Goal: Transaction & Acquisition: Purchase product/service

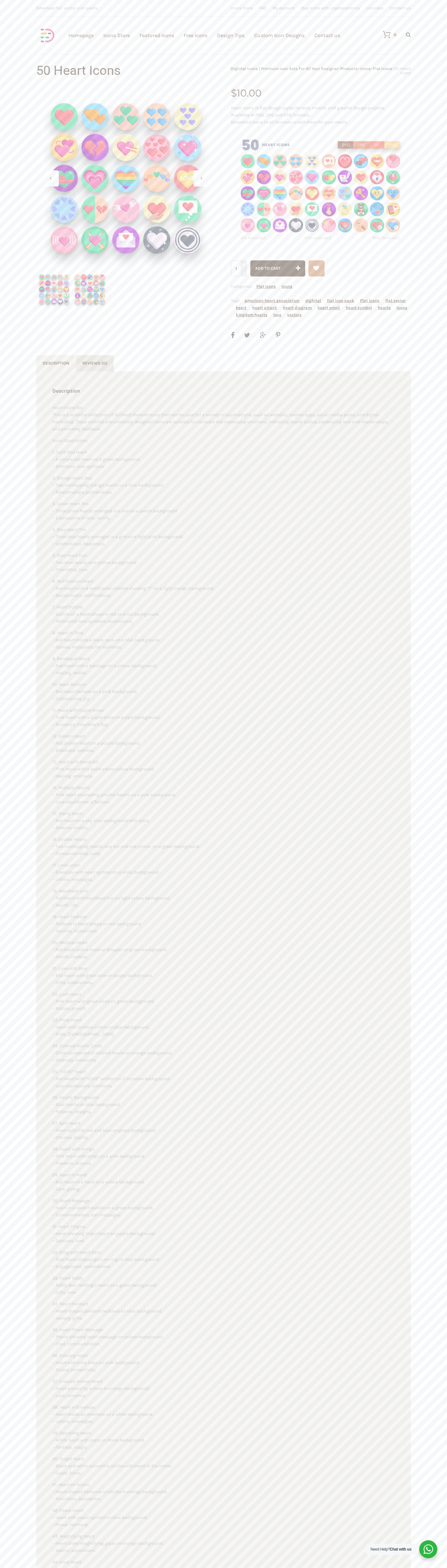
click at [327, 35] on link "Contact us" at bounding box center [327, 35] width 26 height 71
click at [278, 268] on span "Add to cart" at bounding box center [268, 268] width 26 height 5
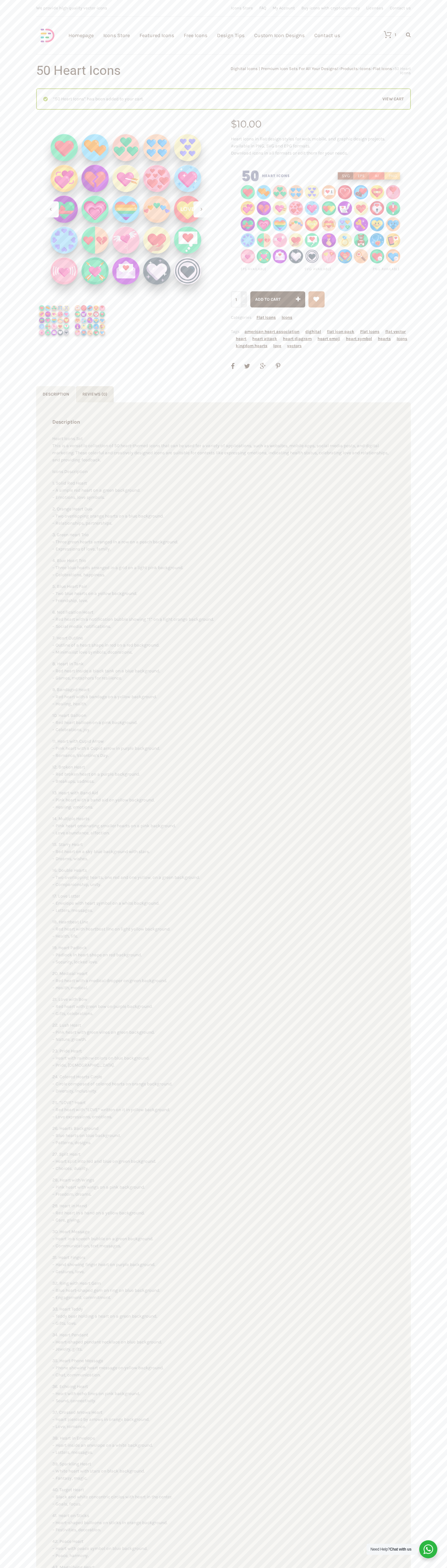
click at [393, 99] on link "View cart" at bounding box center [393, 99] width 21 height 7
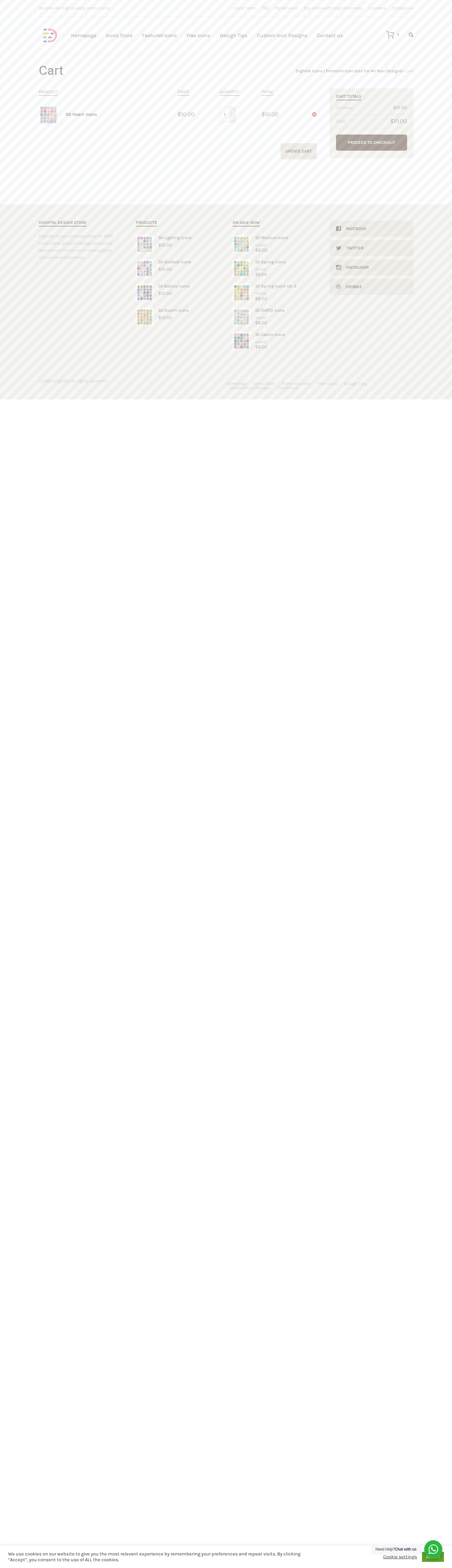
click at [372, 142] on link "Proceed to Checkout" at bounding box center [371, 142] width 71 height 16
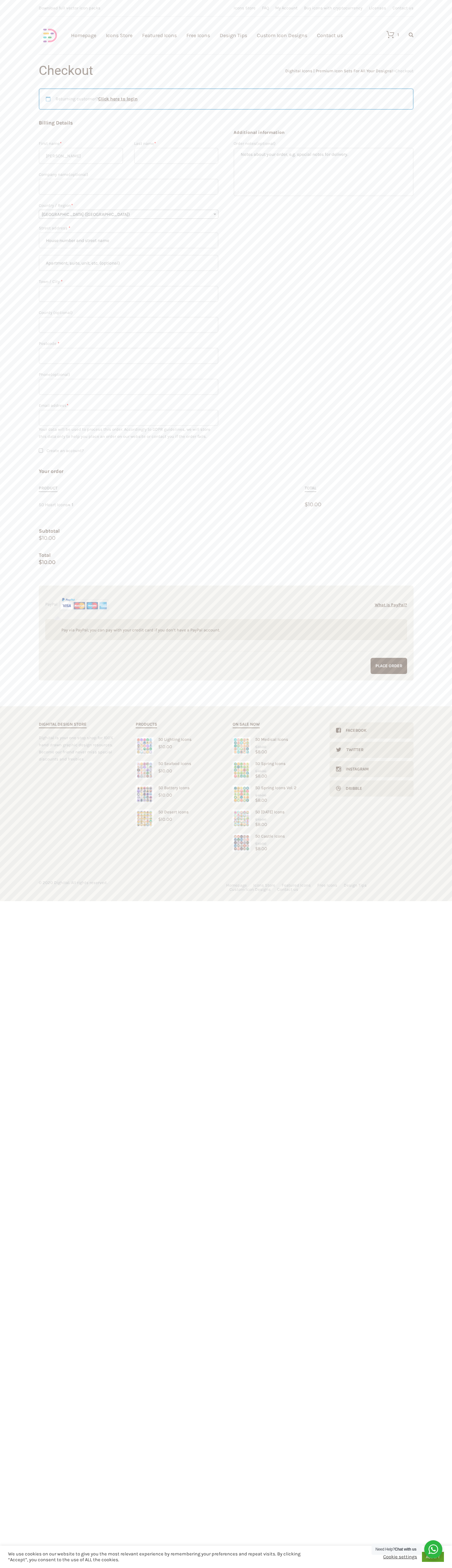
type input "John"
type input "Smith"
type input "John Smith"
click at [129, 214] on span "United Kingdom (UK)" at bounding box center [129, 214] width 179 height 9
select select "US"
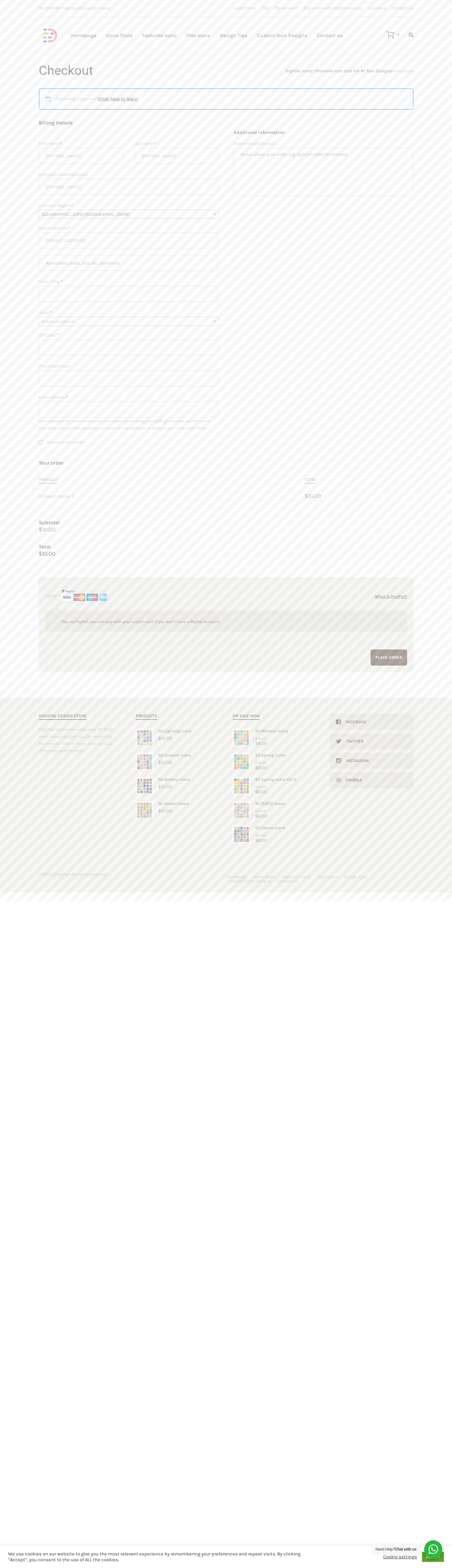
type input "651 N. 34th Str."
type input "First floor"
type input "seattle"
click at [129, 321] on span "Select an option…" at bounding box center [129, 321] width 179 height 9
select select "WA"
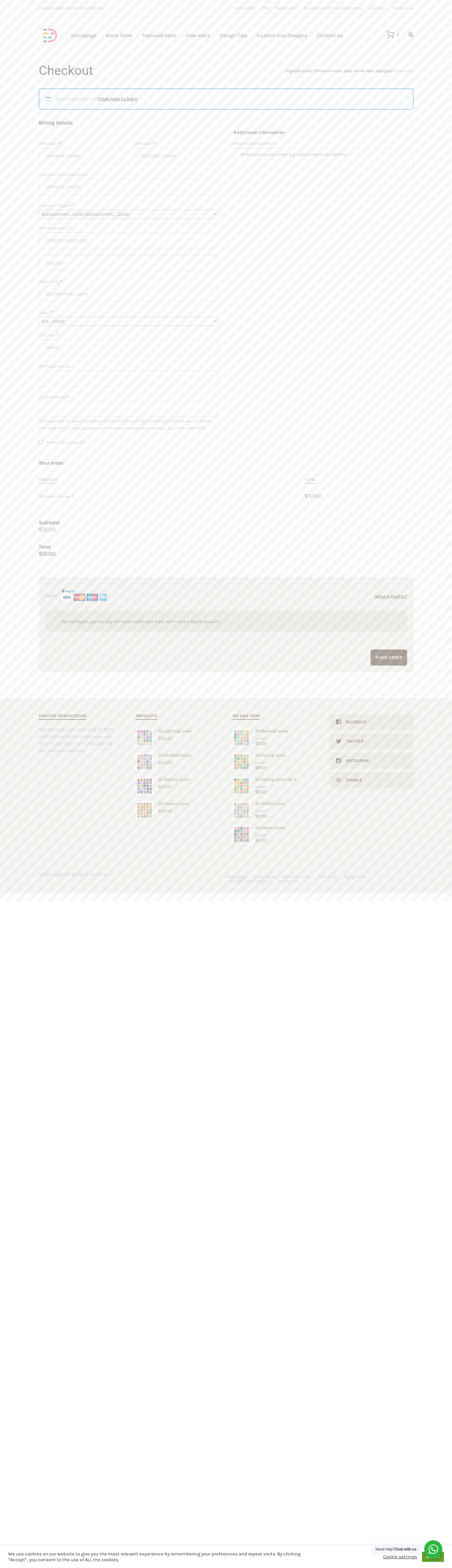
type input "98103"
type input "6502530000"
type input "johnsmith002@storebotmail.joonix.net"
